Goal: Communication & Community: Answer question/provide support

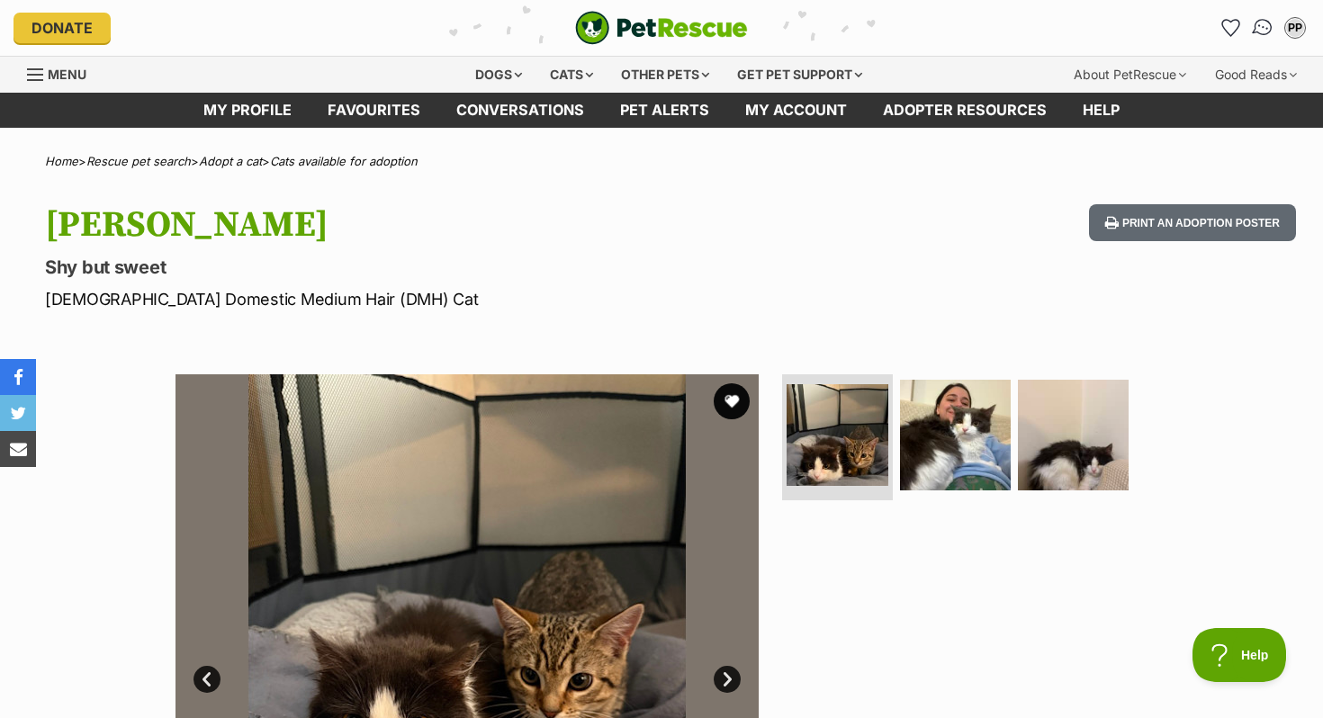
click at [1258, 31] on img "Conversations" at bounding box center [1263, 27] width 24 height 23
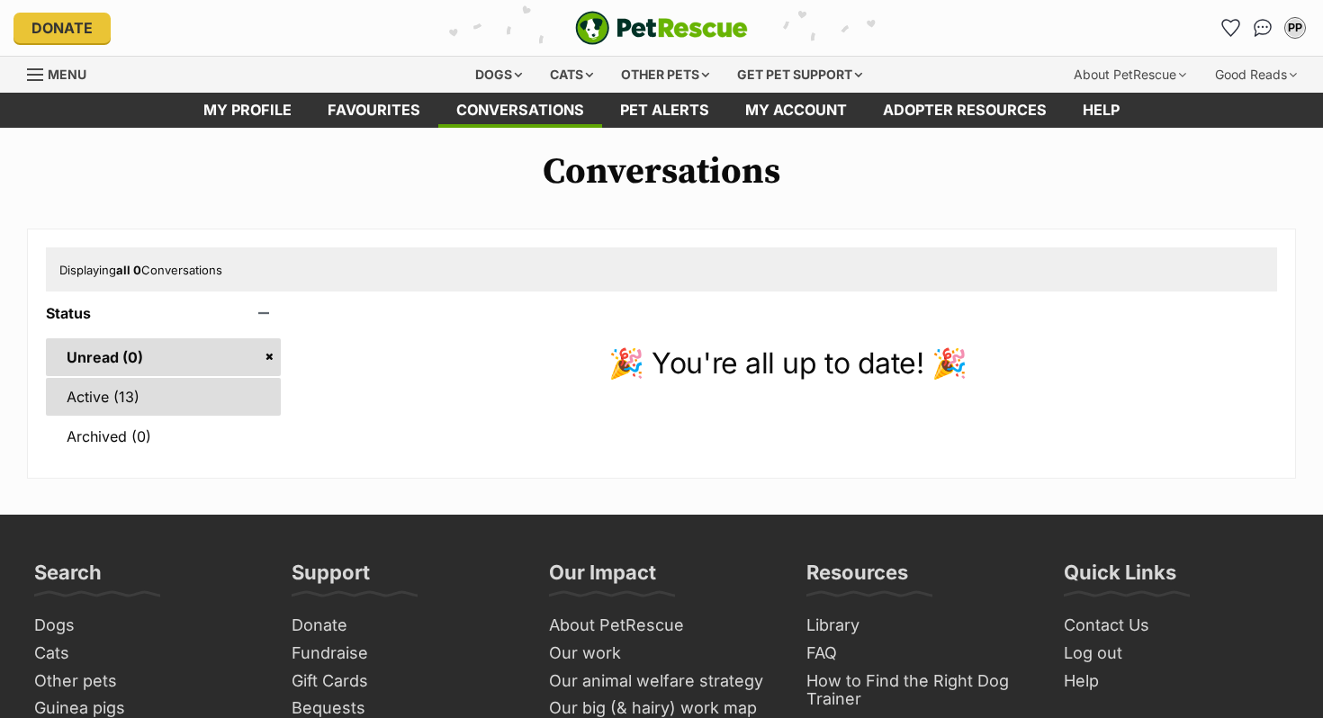
click at [136, 403] on link "Active (13)" at bounding box center [163, 397] width 235 height 38
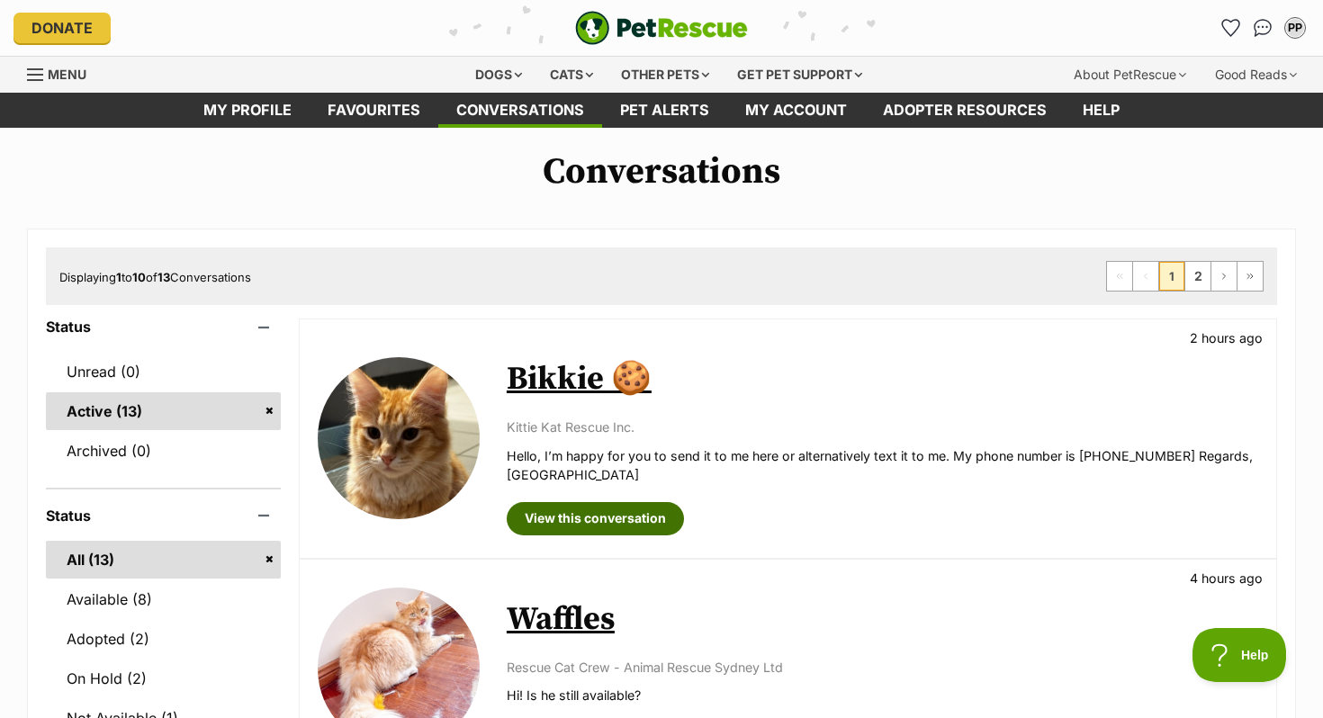
click at [590, 522] on link "View this conversation" at bounding box center [595, 518] width 177 height 32
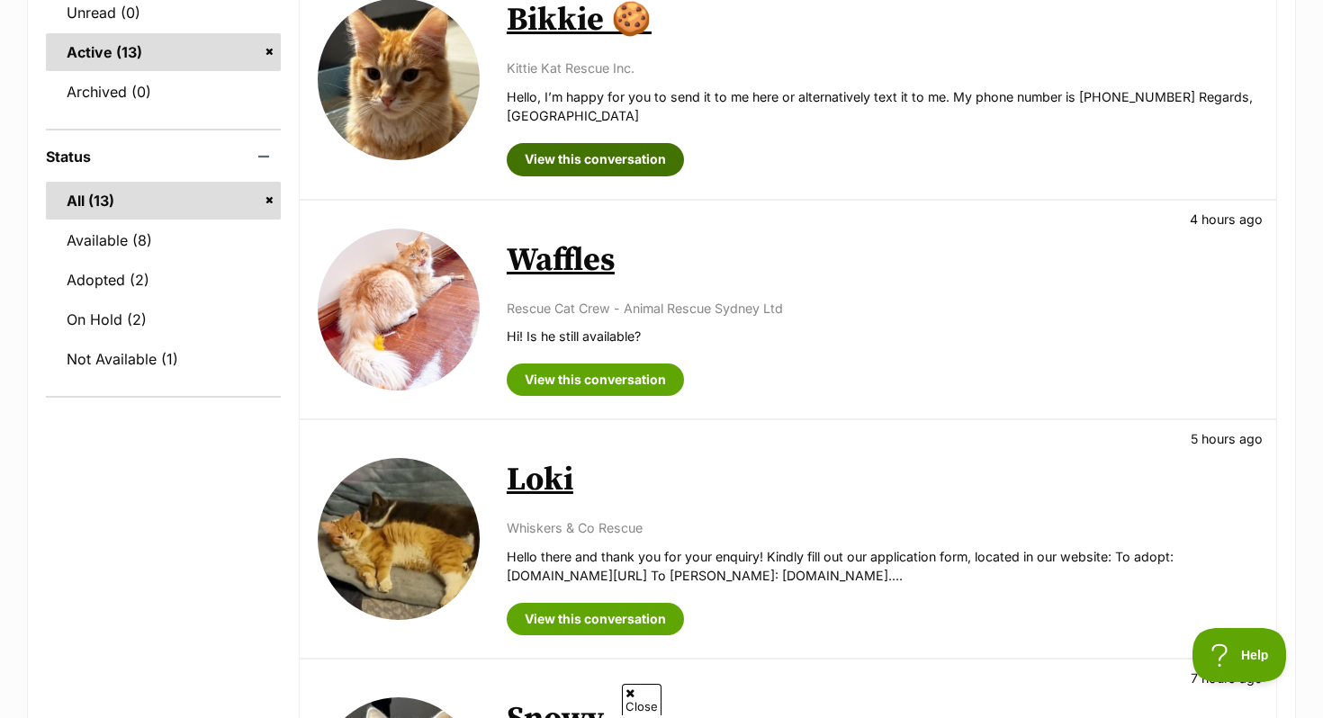
scroll to position [356, 0]
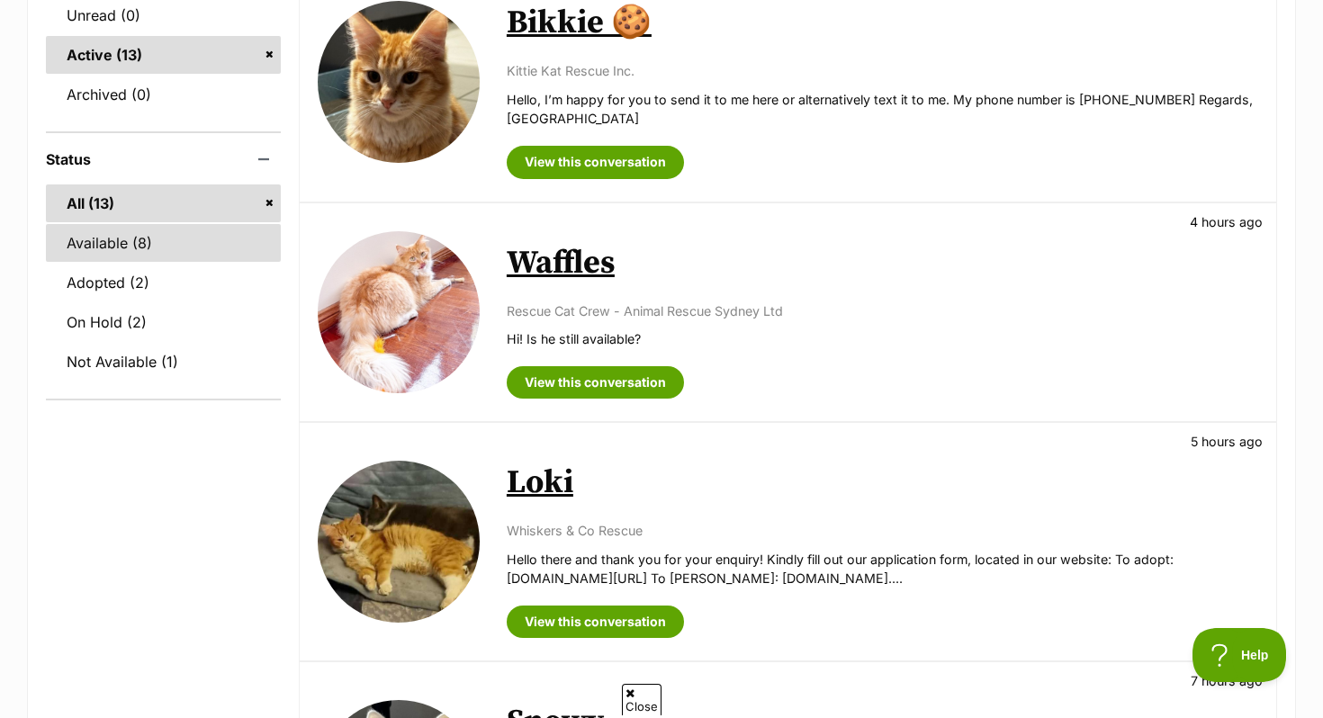
click at [184, 258] on link "Available (8)" at bounding box center [163, 243] width 235 height 38
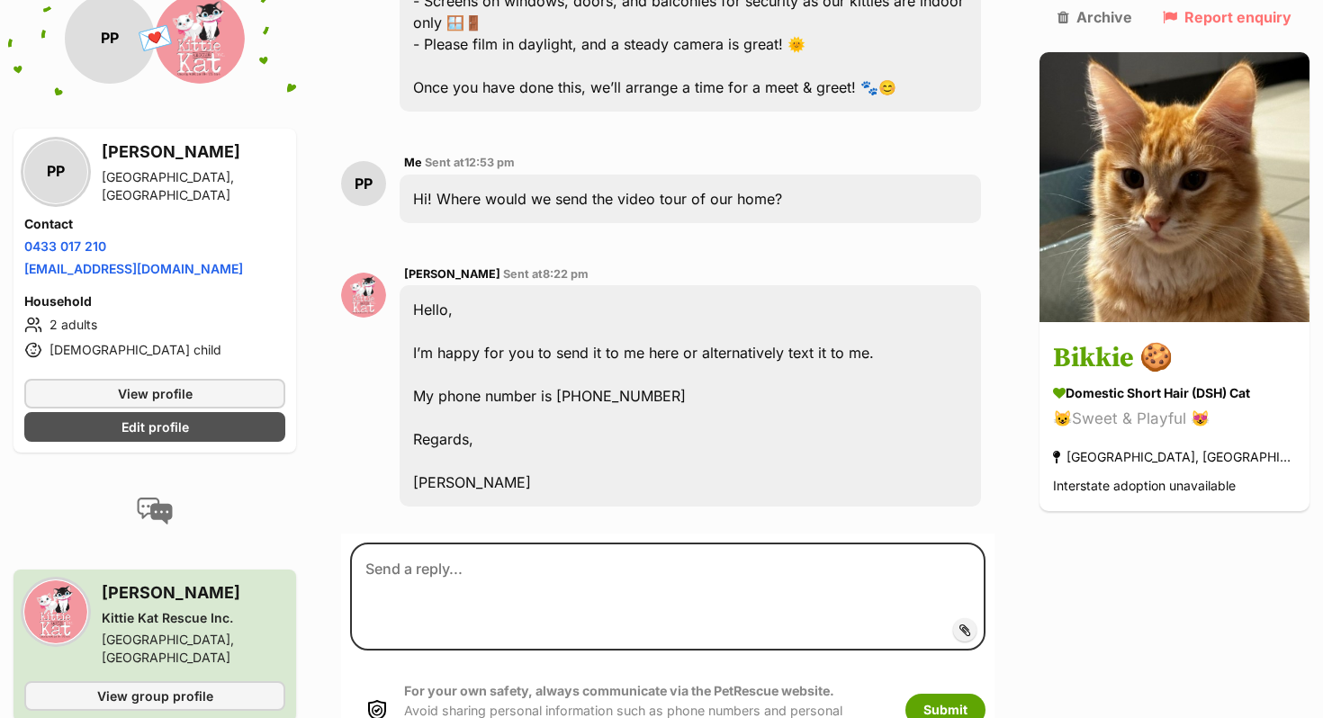
scroll to position [1540, 0]
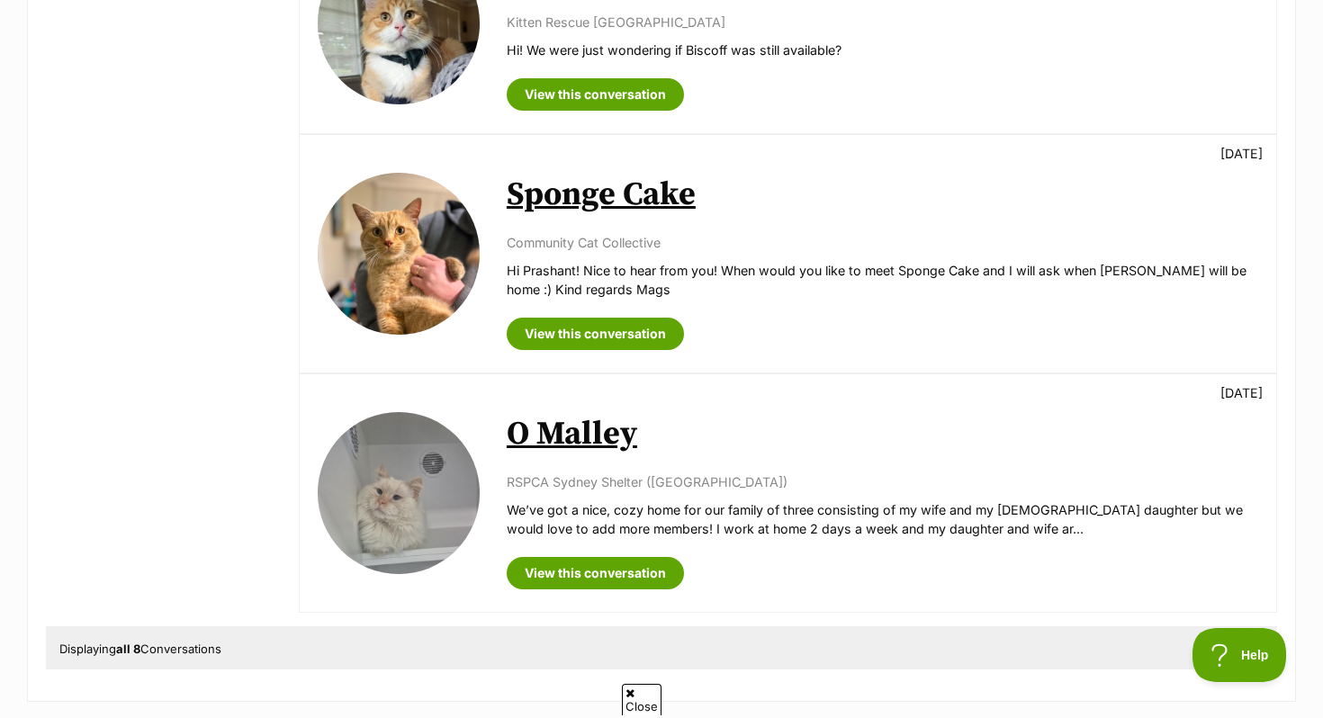
scroll to position [1573, 0]
